Goal: Information Seeking & Learning: Learn about a topic

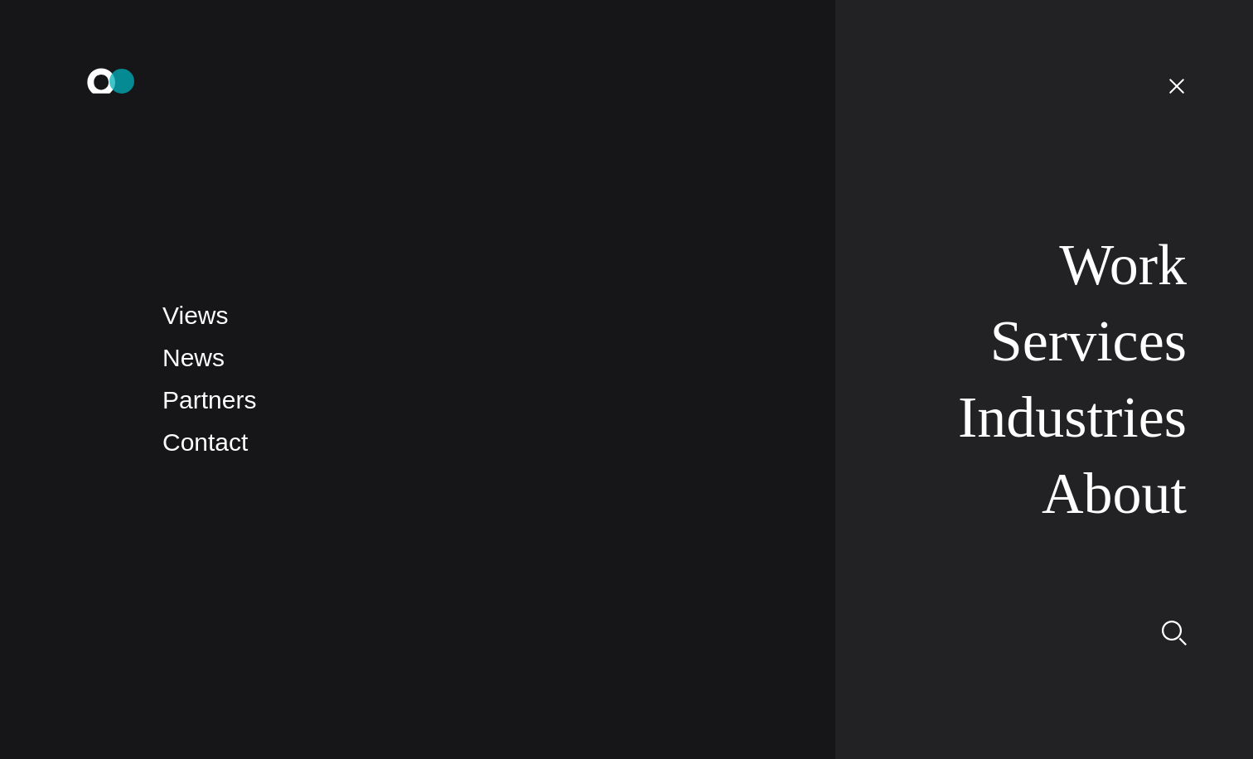
click at [122, 81] on icon ".st0{display:none;} .st1{display:inline;} .st2{font-family:'HelveticaNeue-Mediu…" at bounding box center [113, 85] width 106 height 43
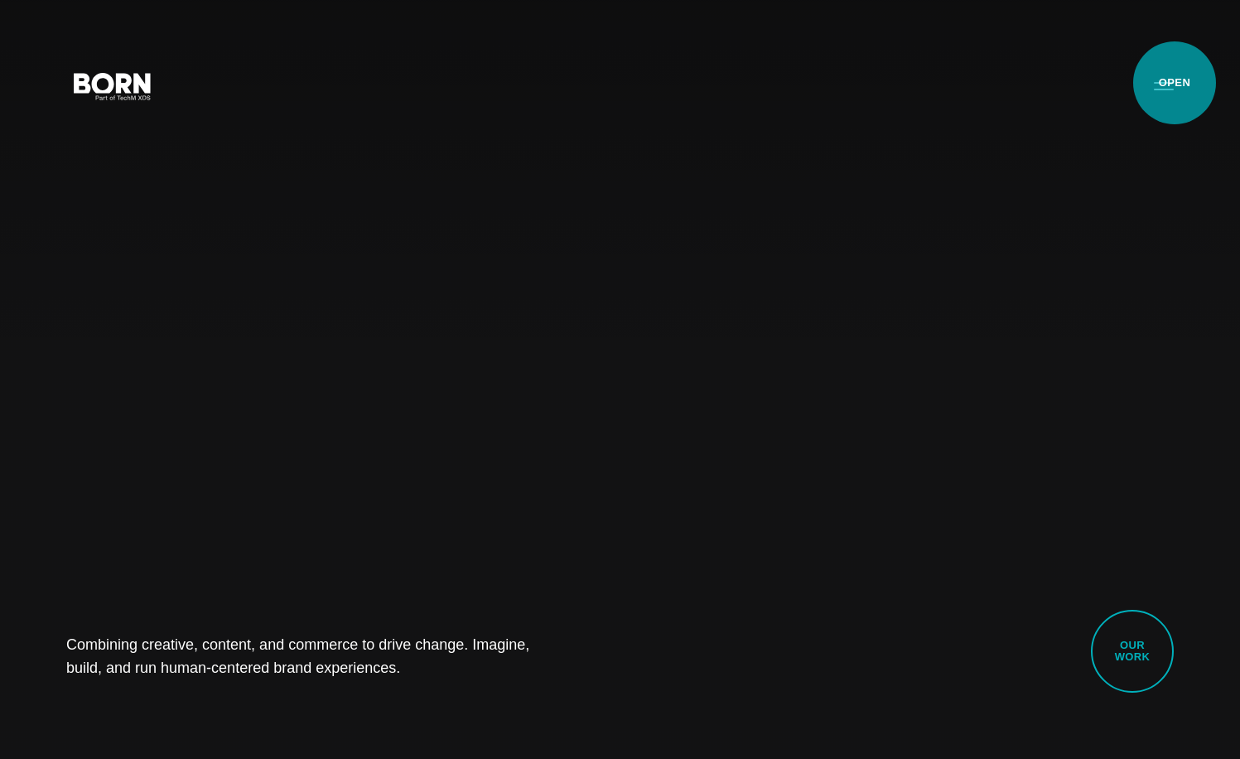
click at [1175, 83] on button "Primary Menu" at bounding box center [1164, 85] width 40 height 35
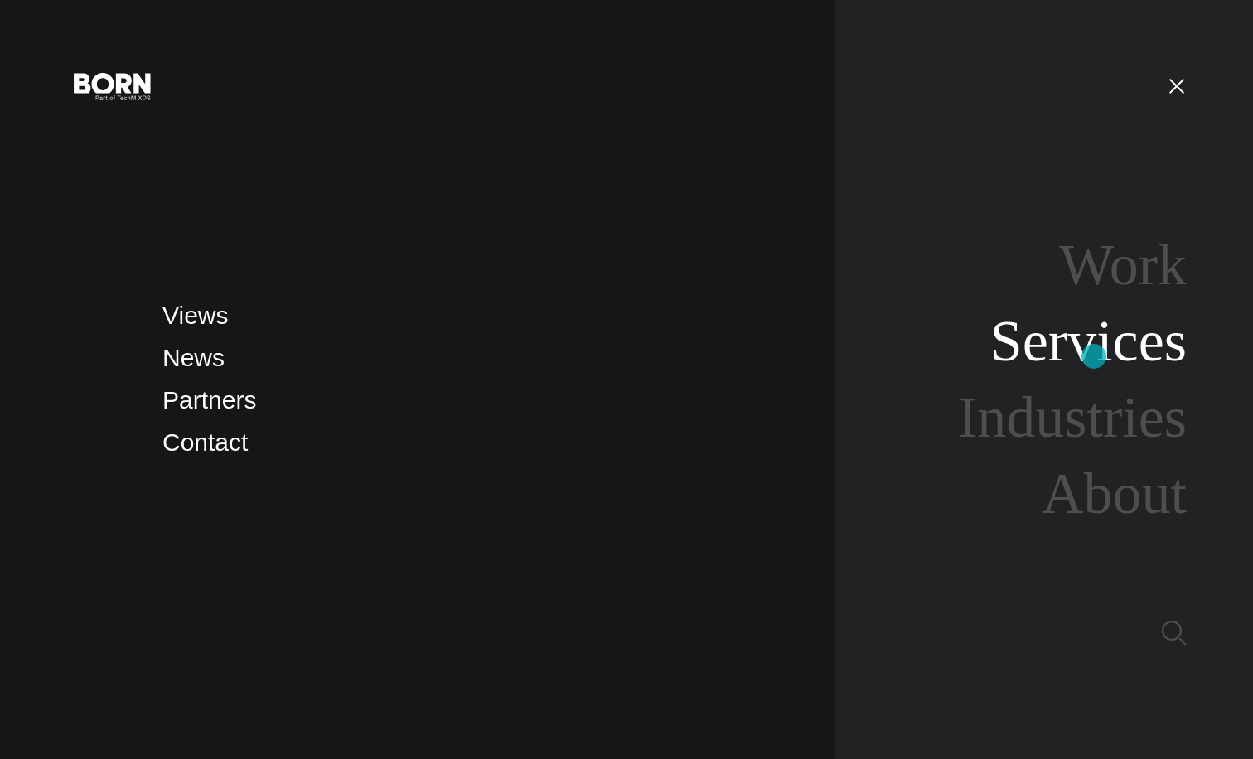
click at [1093, 356] on link "Services" at bounding box center [1088, 341] width 196 height 64
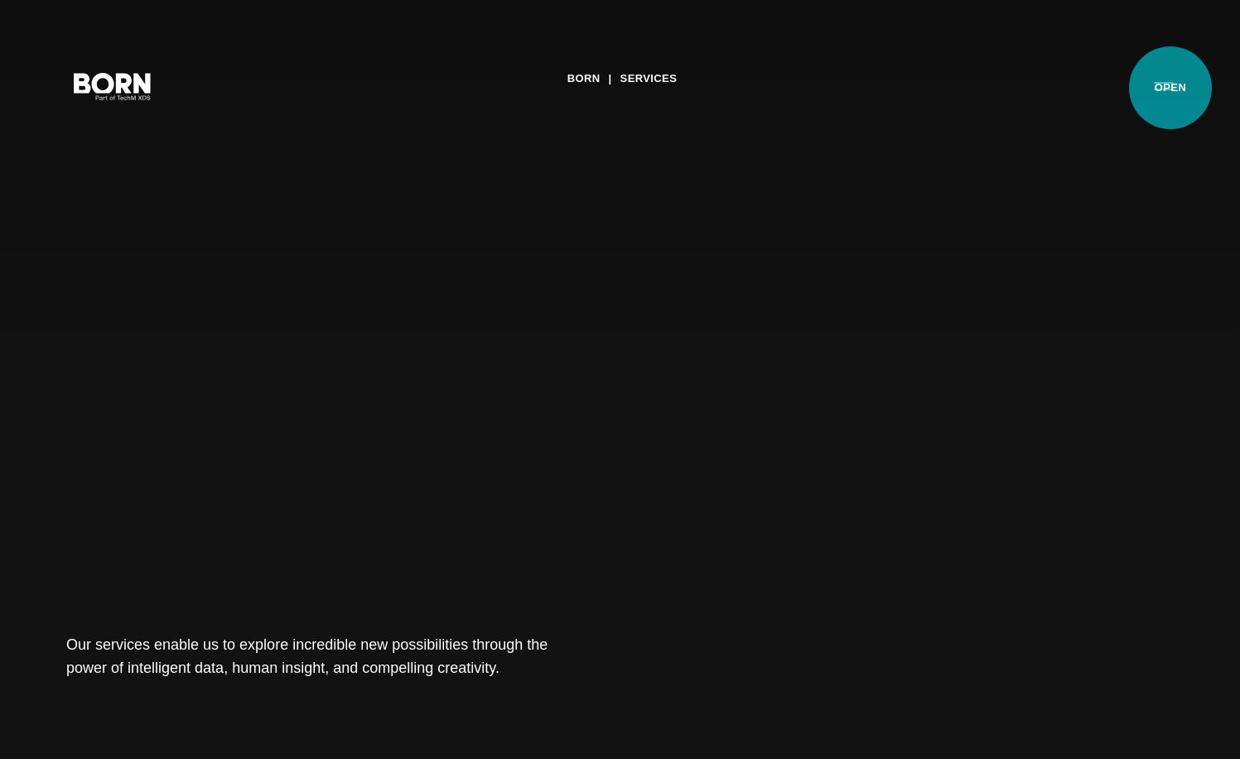
click at [1171, 88] on button "Primary Menu" at bounding box center [1164, 85] width 40 height 35
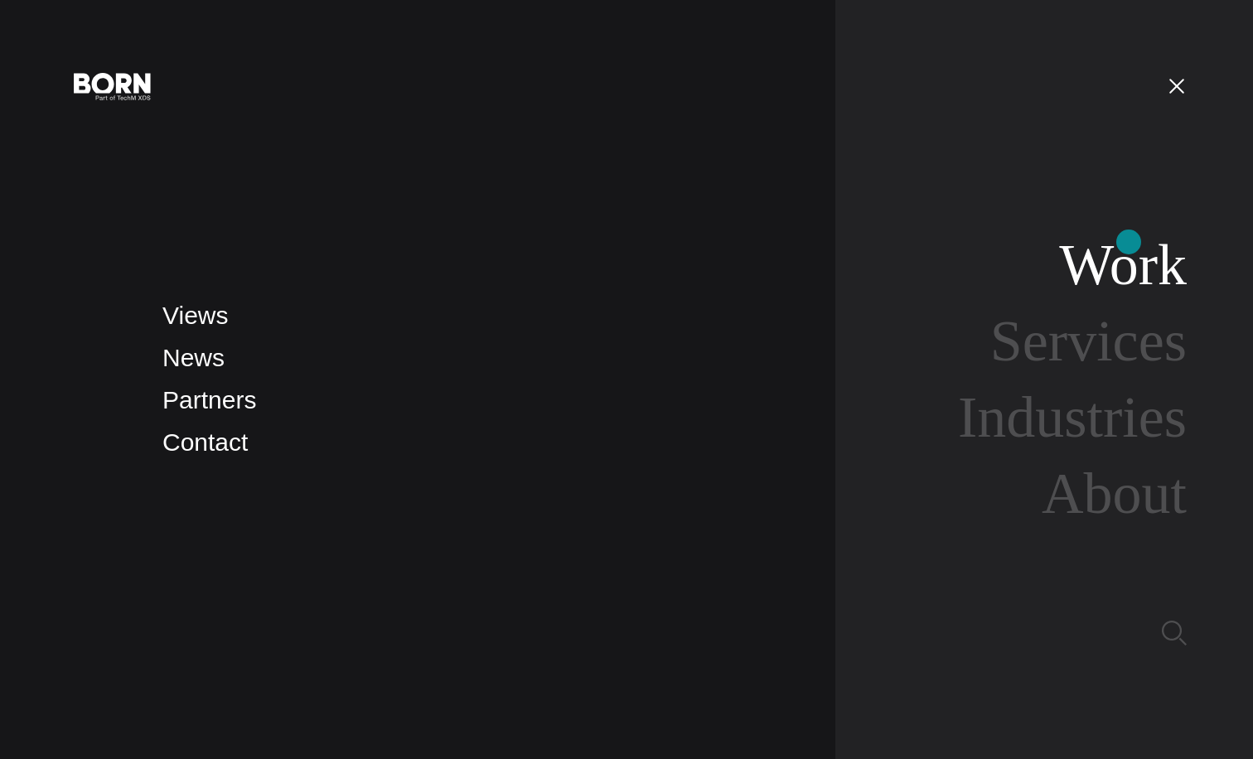
click at [1128, 242] on link "Work" at bounding box center [1123, 265] width 128 height 64
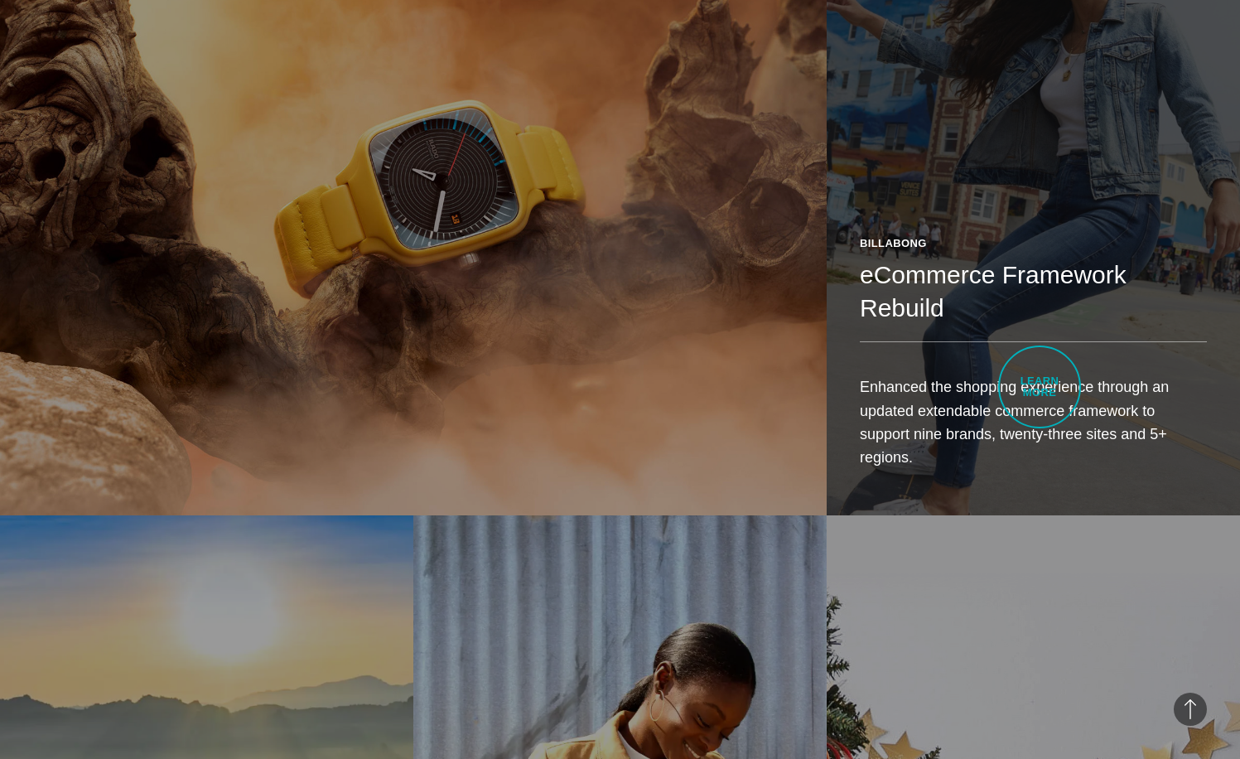
scroll to position [1160, 0]
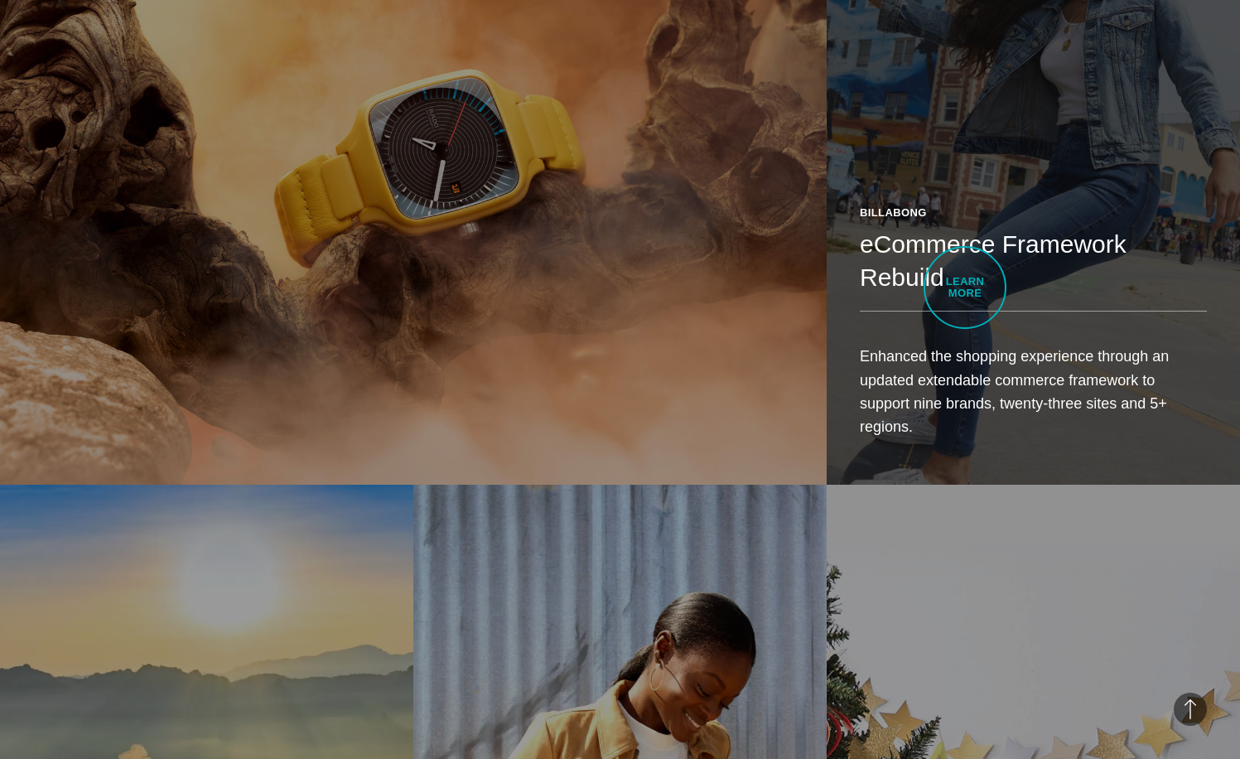
click at [965, 287] on header "Billabong eCommerce Framework Rebuild" at bounding box center [1033, 259] width 347 height 108
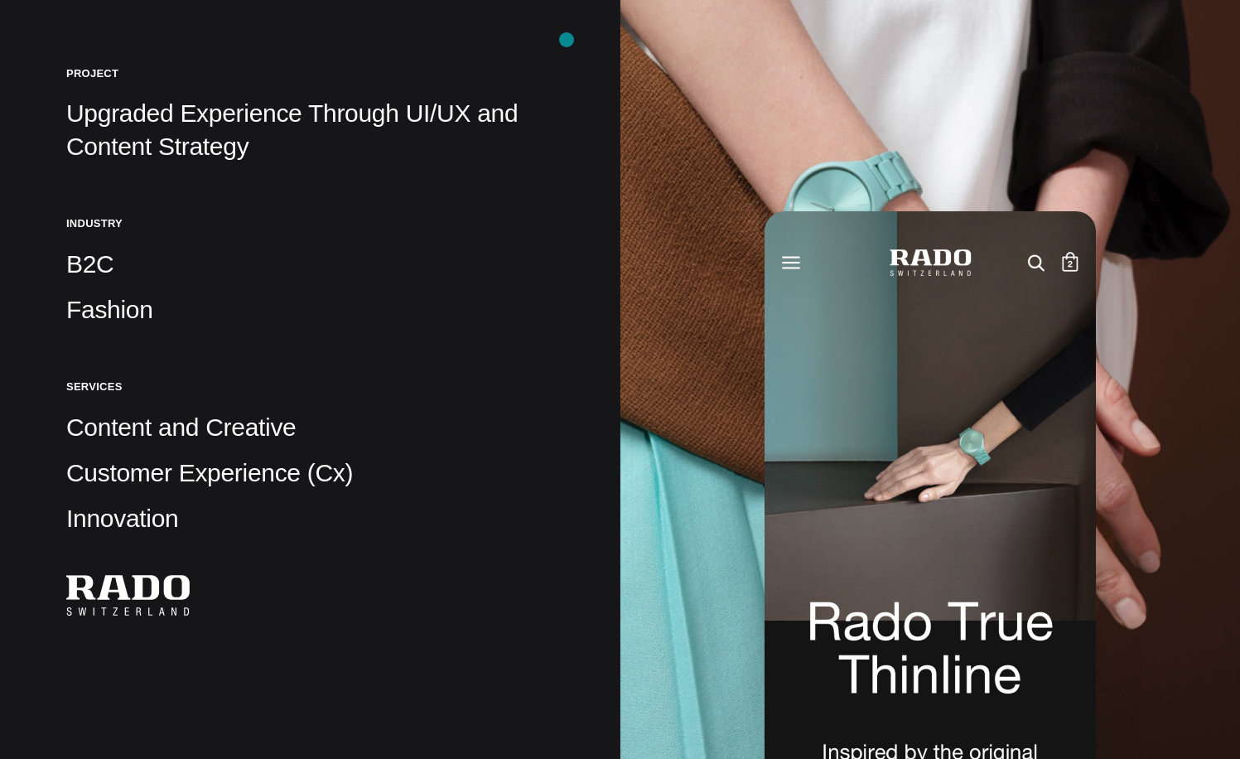
scroll to position [414, 0]
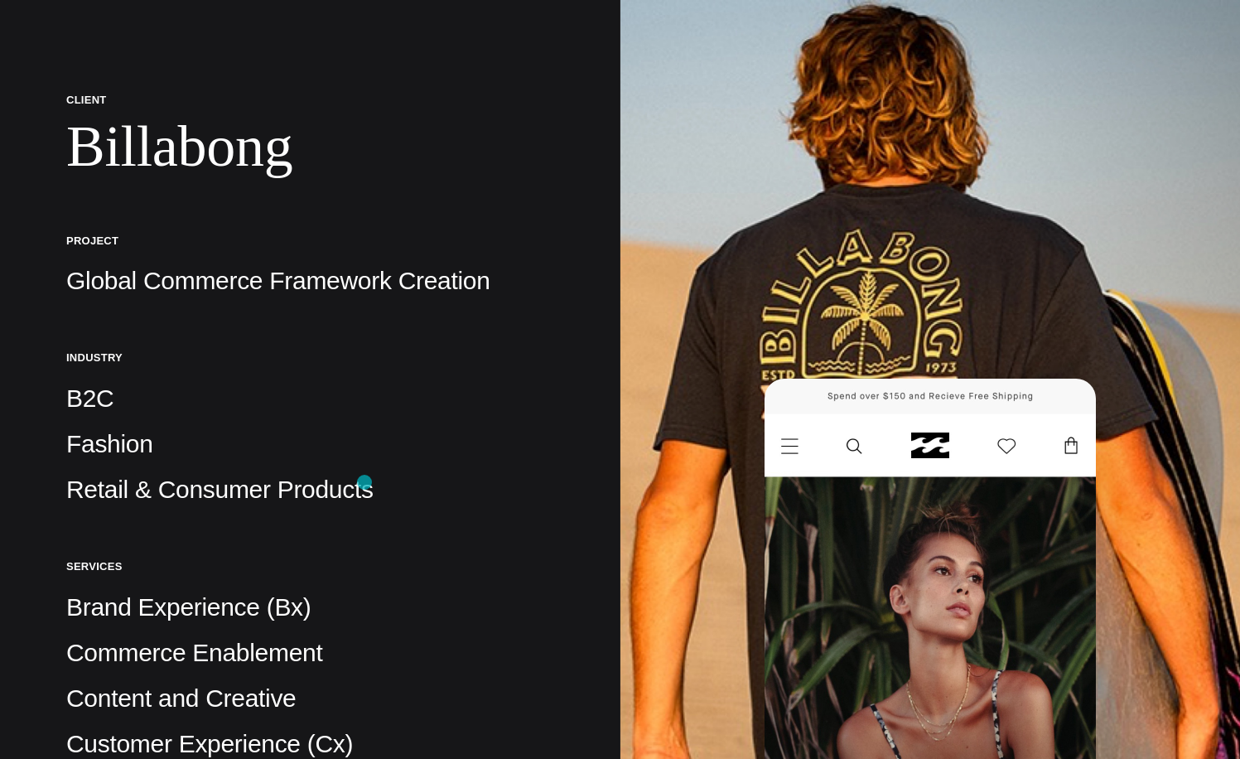
scroll to position [249, 0]
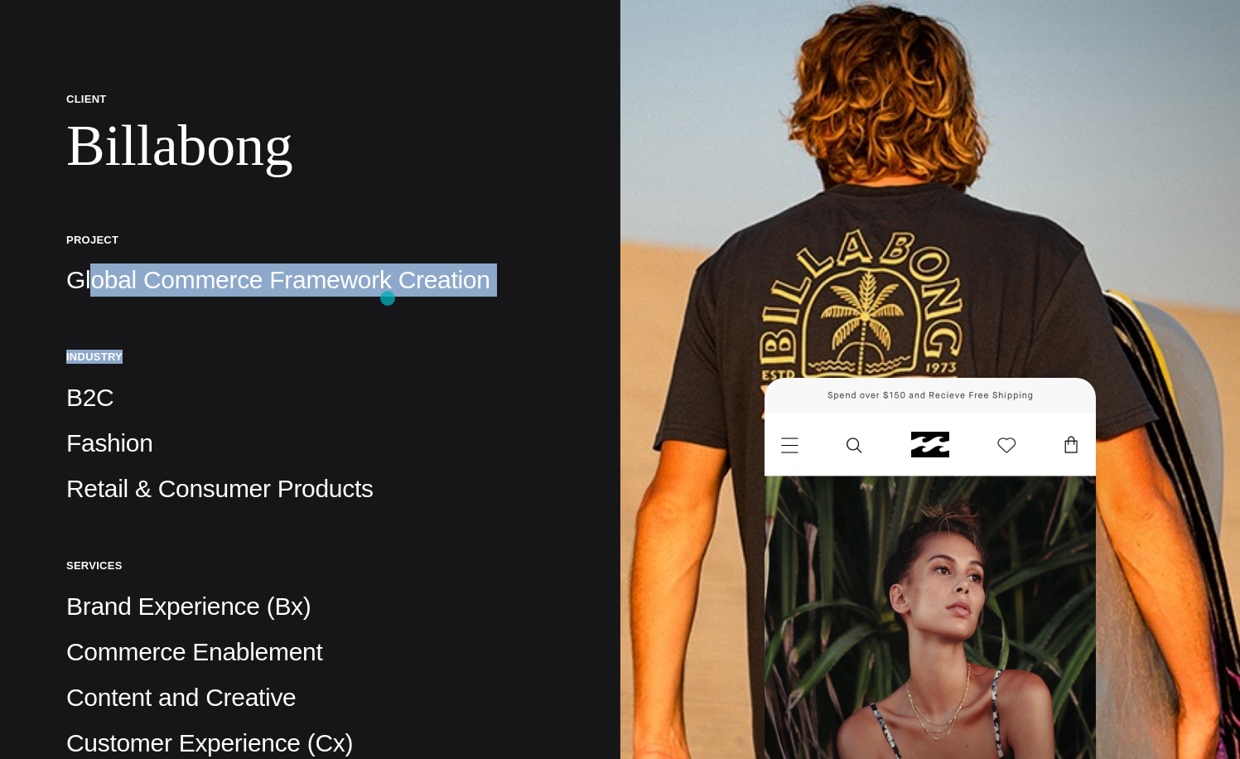
drag, startPoint x: 92, startPoint y: 287, endPoint x: 388, endPoint y: 298, distance: 295.9
click at [388, 298] on div "Client Billabong Project Global Commerce Framework Creation Industry B2C Fashio…" at bounding box center [310, 486] width 488 height 789
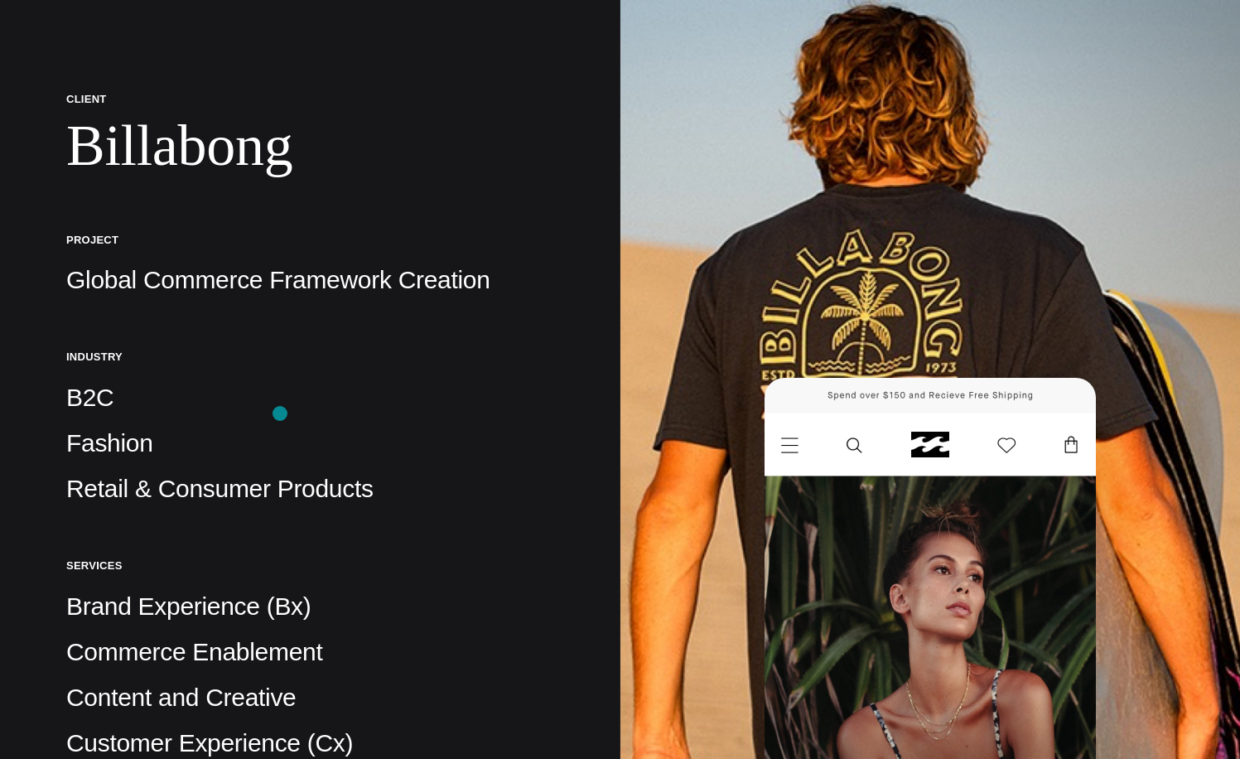
drag, startPoint x: 388, startPoint y: 298, endPoint x: 280, endPoint y: 413, distance: 157.7
click at [280, 413] on p "B2C" at bounding box center [310, 397] width 488 height 33
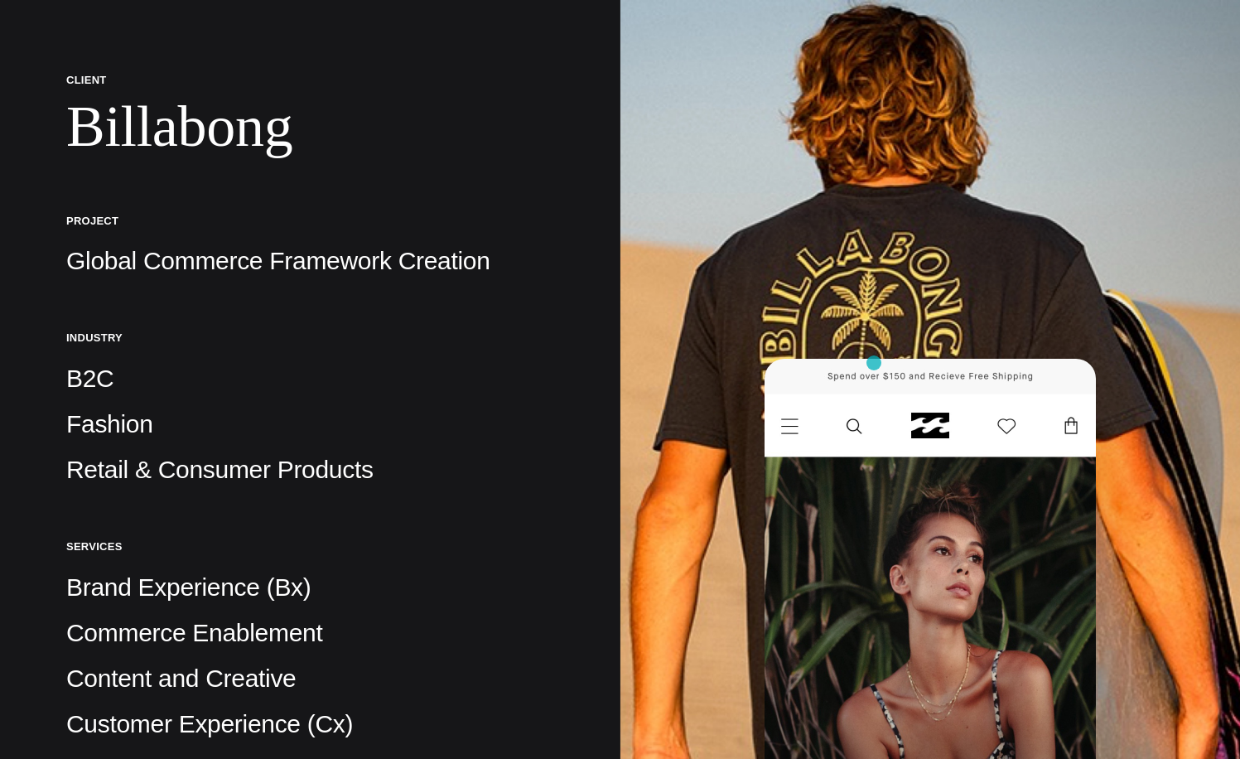
scroll to position [414, 0]
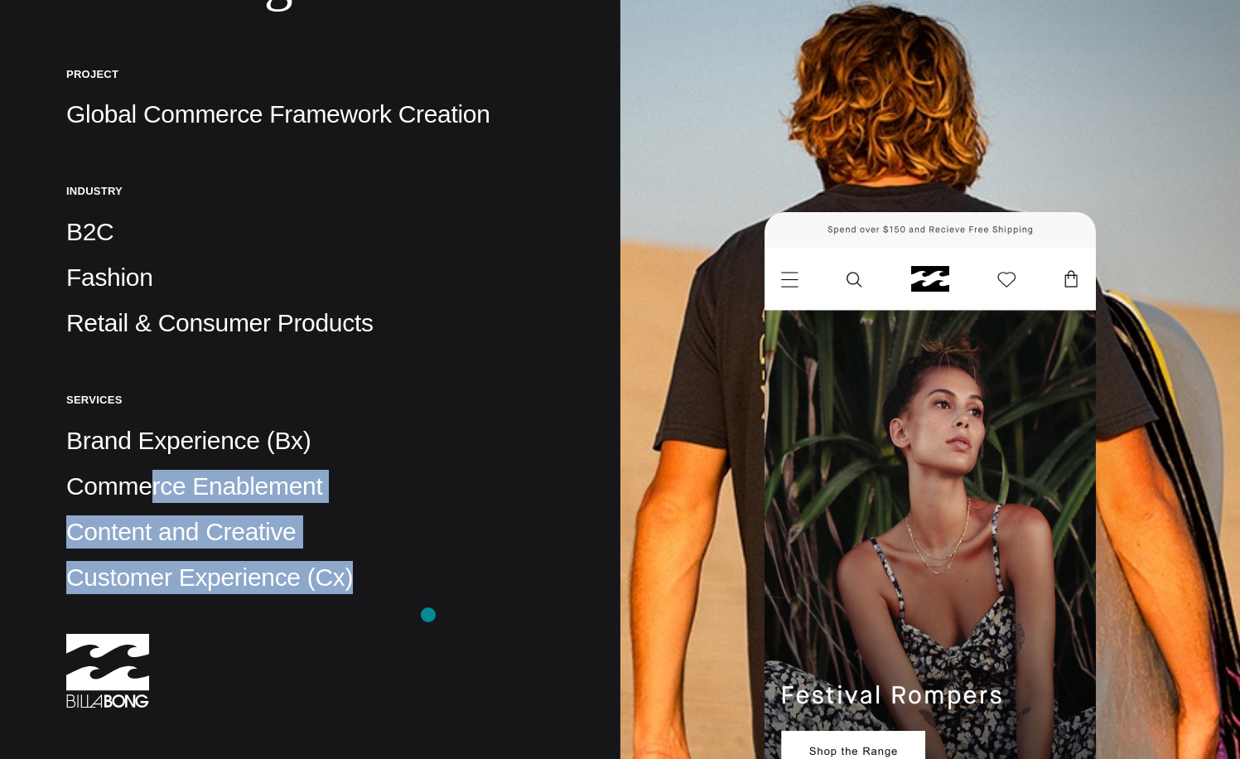
drag, startPoint x: 148, startPoint y: 490, endPoint x: 427, endPoint y: 628, distance: 311.6
click at [427, 628] on div "Client Billabong Project Global Commerce Framework Creation Industry B2C Fashio…" at bounding box center [310, 320] width 488 height 789
drag, startPoint x: 427, startPoint y: 628, endPoint x: 410, endPoint y: 625, distance: 17.7
click at [410, 625] on div "Client Billabong Project Global Commerce Framework Creation Industry B2C Fashio…" at bounding box center [310, 320] width 488 height 789
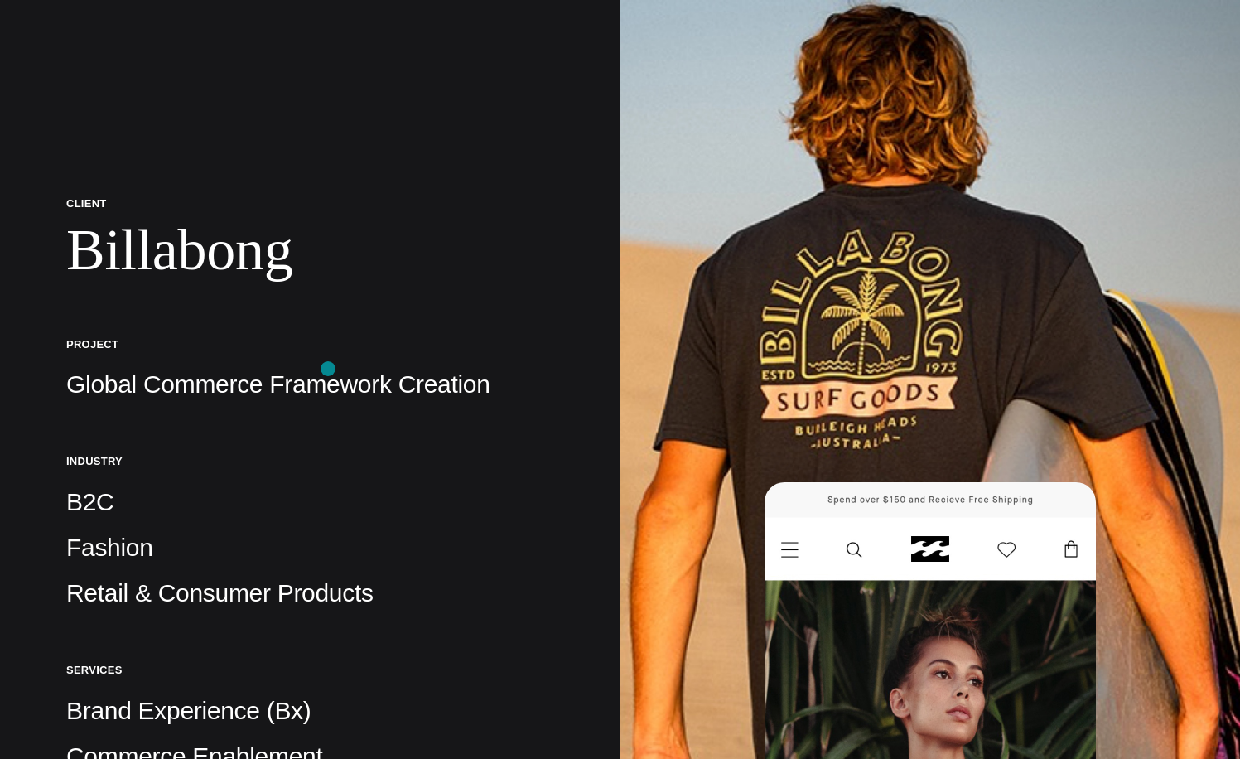
scroll to position [0, 0]
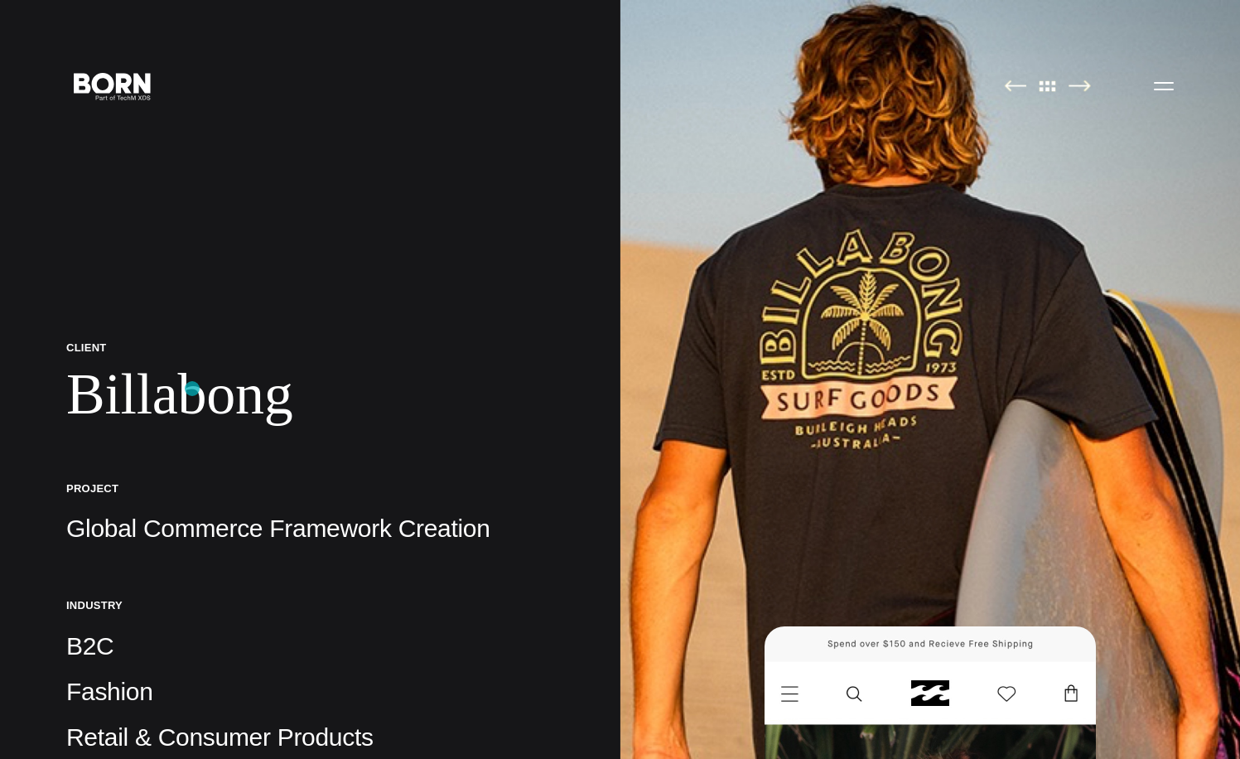
click at [192, 389] on h1 "Billabong" at bounding box center [310, 394] width 488 height 68
click at [161, 407] on h1 "Billabong" at bounding box center [310, 394] width 488 height 68
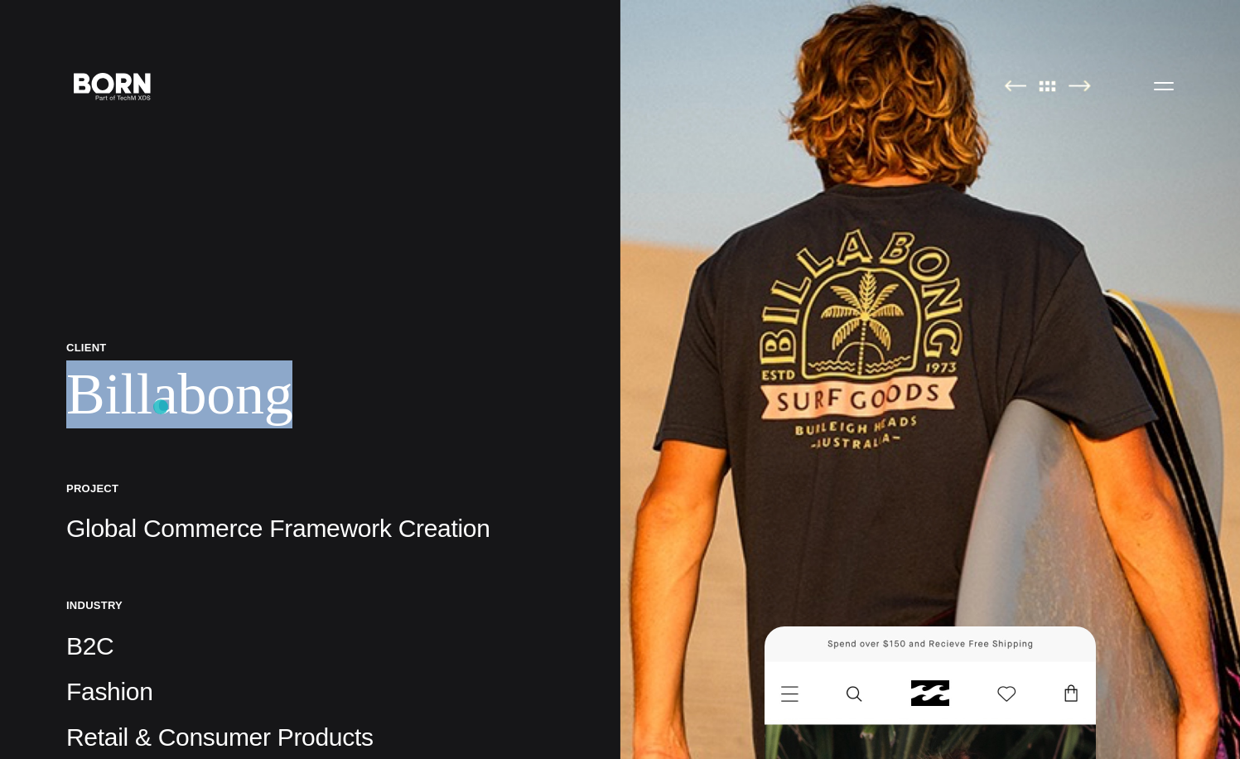
click at [159, 407] on h1 "Billabong" at bounding box center [310, 394] width 488 height 68
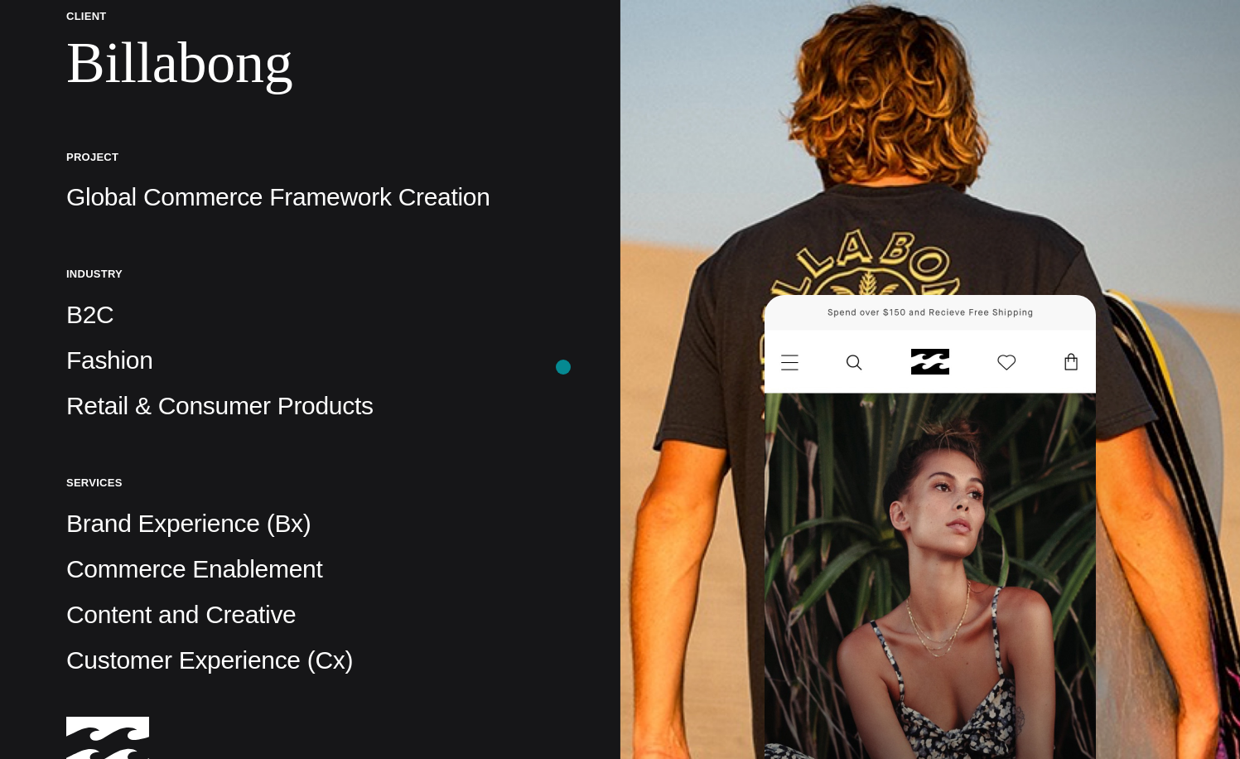
click at [563, 367] on div "Client Billabong Project Global Commerce Framework Creation Industry B2C Fashio…" at bounding box center [310, 464] width 620 height 1591
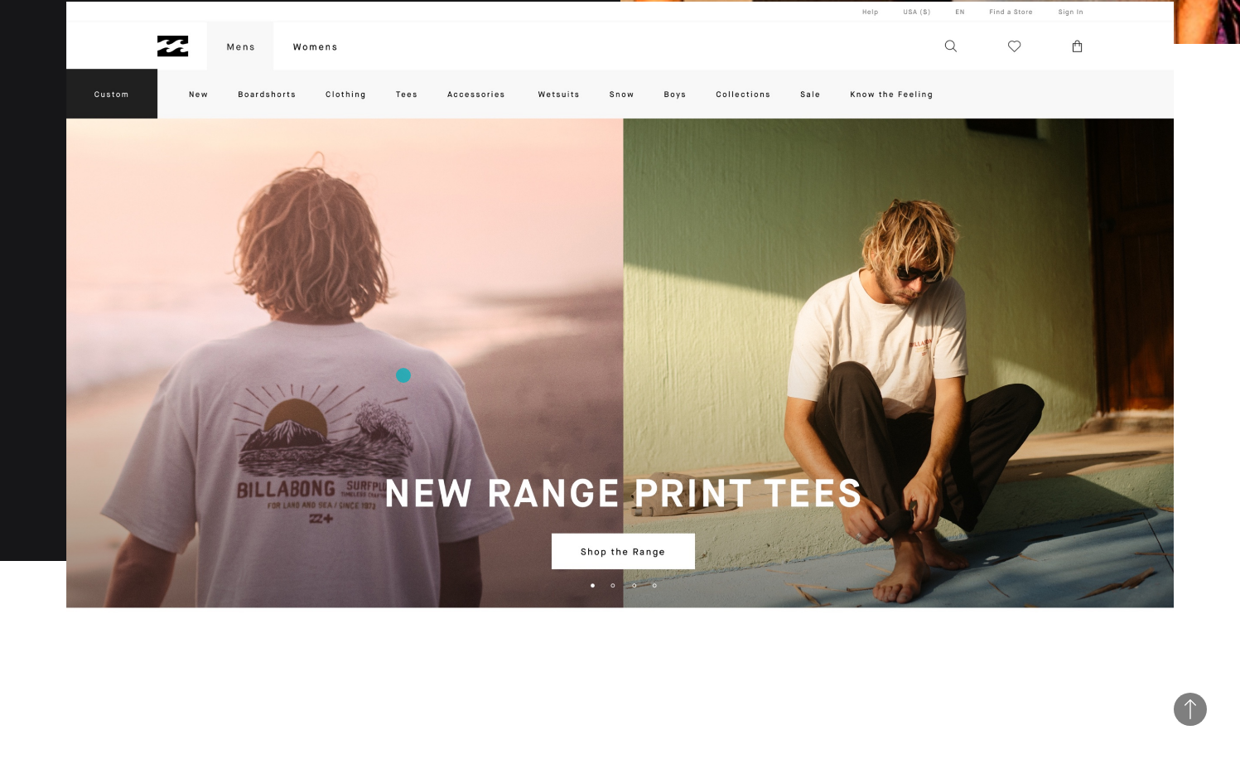
scroll to position [1325, 0]
